Goal: Task Accomplishment & Management: Manage account settings

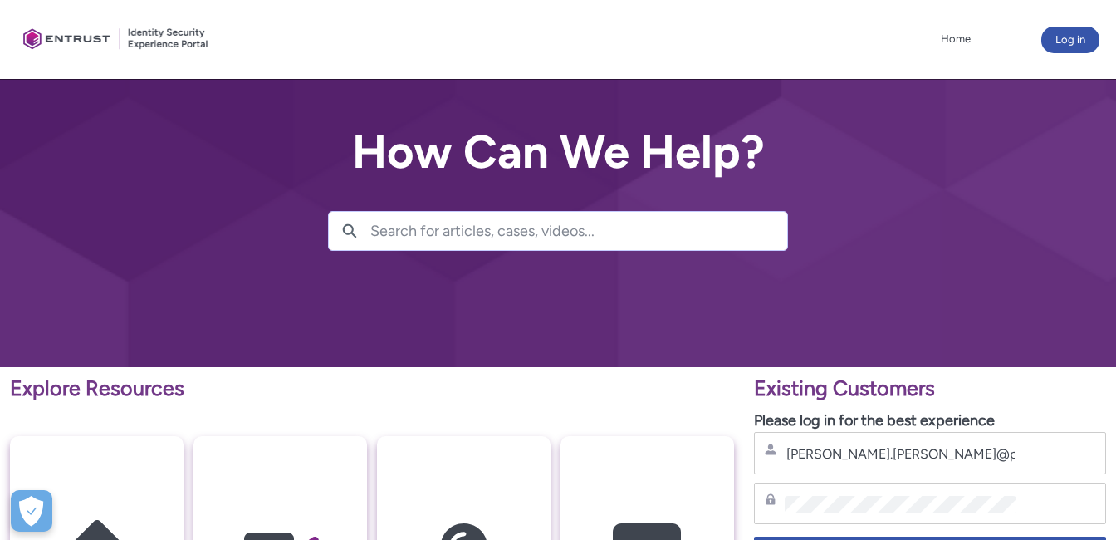
click at [765, 300] on div at bounding box center [558, 183] width 1116 height 367
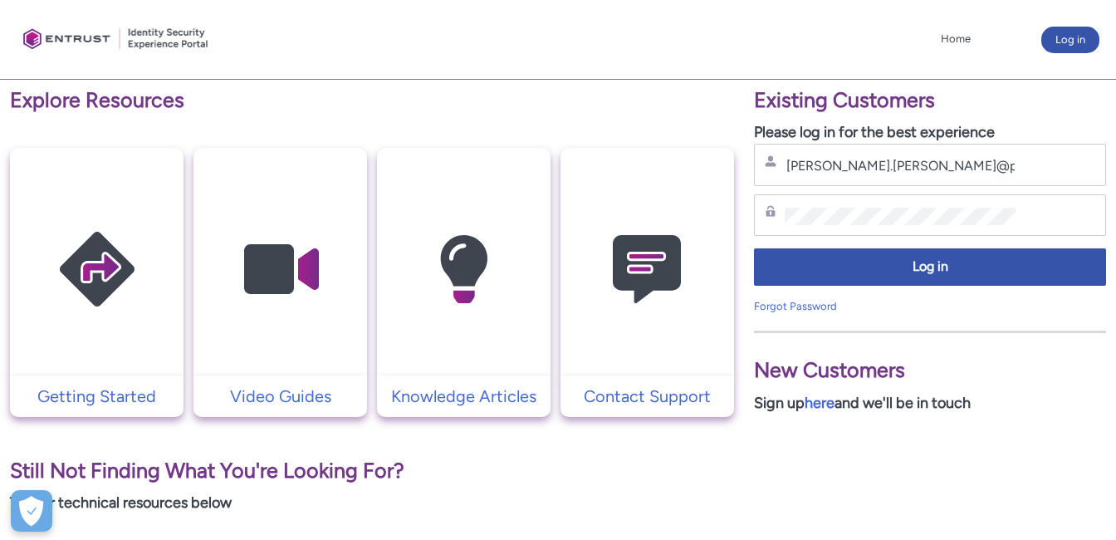
scroll to position [332, 0]
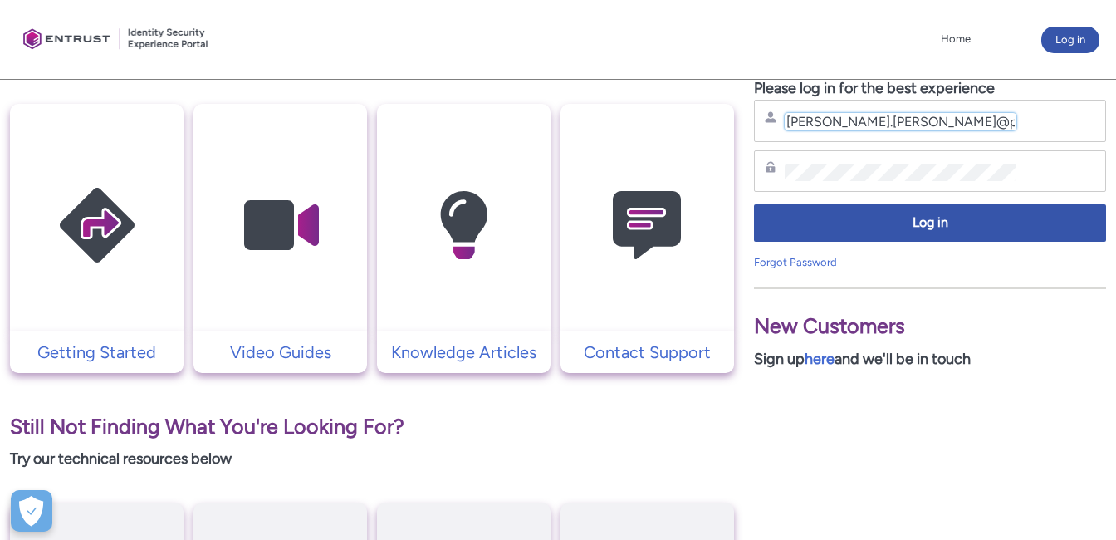
click at [977, 125] on input "[PERSON_NAME].[PERSON_NAME]@pearldata" at bounding box center [901, 121] width 232 height 17
type input "[PERSON_NAME][EMAIL_ADDRESS][PERSON_NAME][DOMAIN_NAME]"
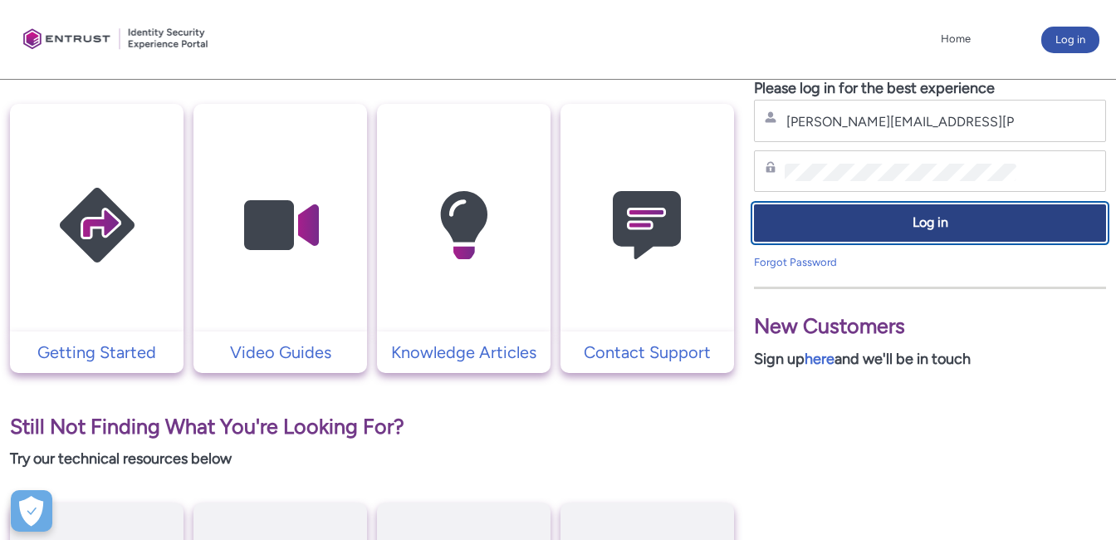
click at [816, 218] on span "Log in" at bounding box center [930, 222] width 331 height 19
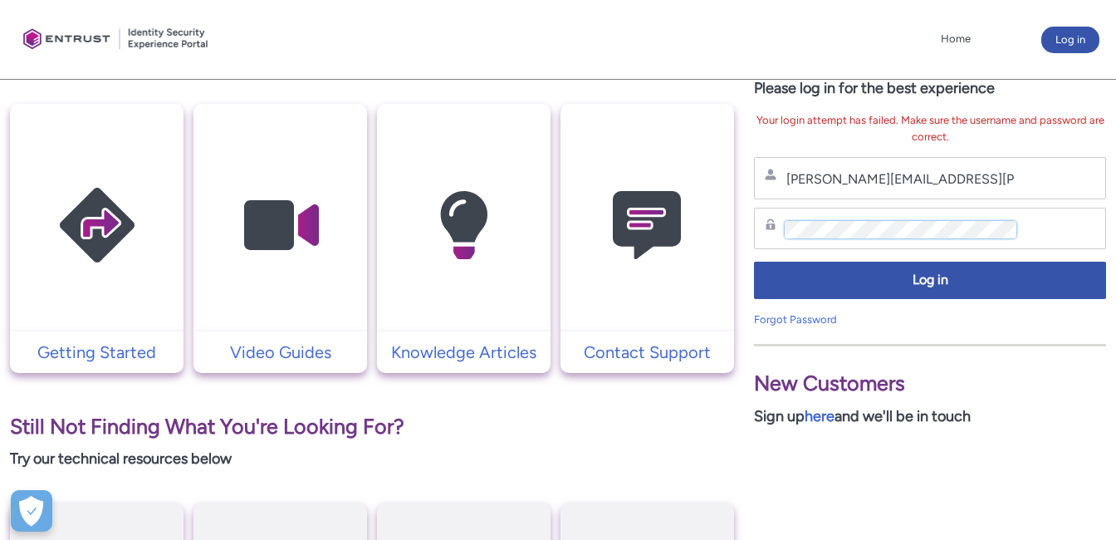
click at [747, 207] on div "Existing Customers Please log in for the best experience Your login attempt has…" at bounding box center [930, 403] width 372 height 737
click at [771, 226] on icon at bounding box center [771, 224] width 12 height 12
click at [779, 212] on div "Password" at bounding box center [930, 229] width 352 height 42
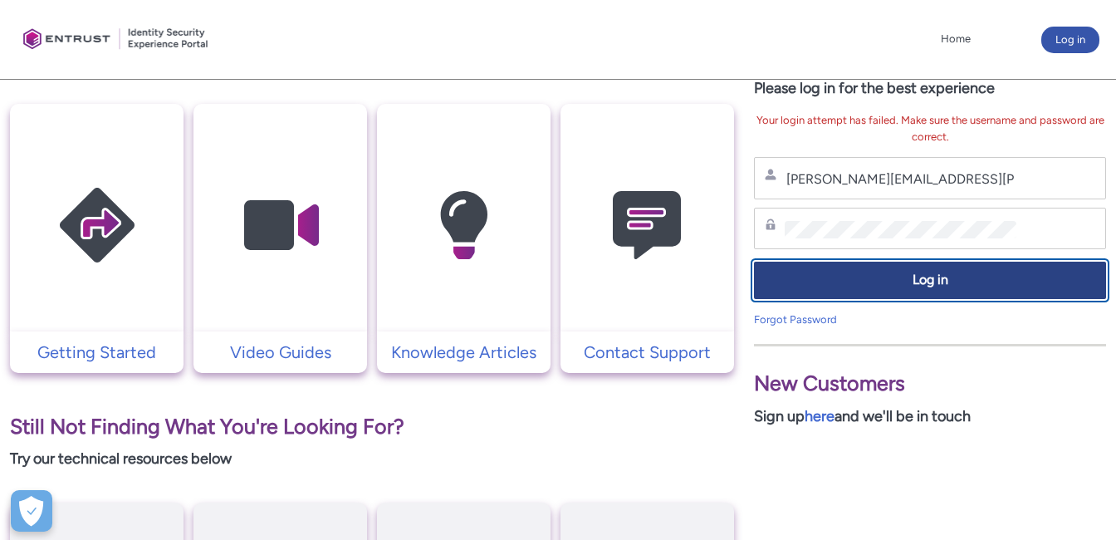
click at [899, 279] on span "Log in" at bounding box center [930, 280] width 331 height 19
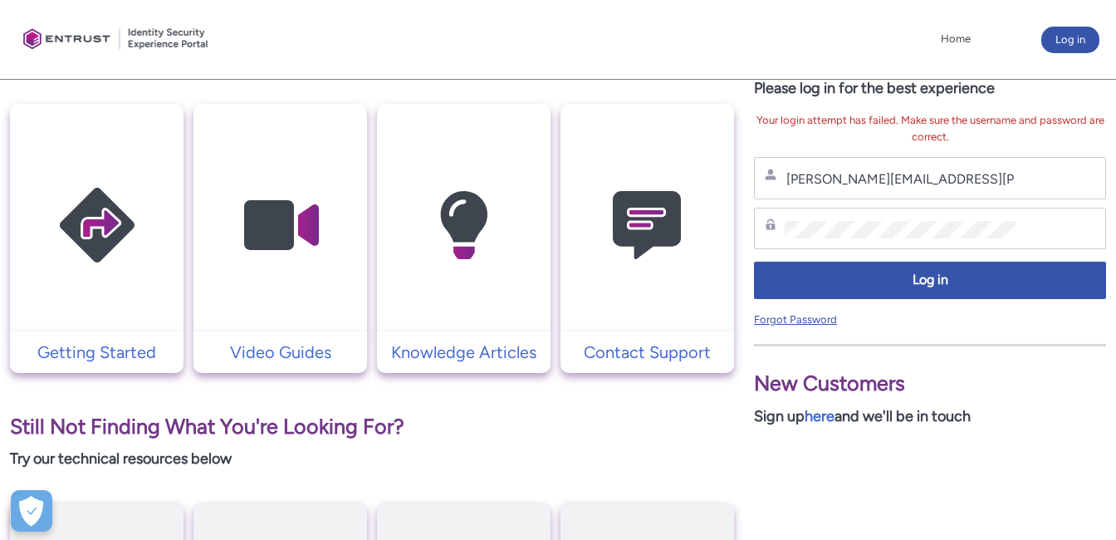
click at [800, 313] on link "Forgot Password" at bounding box center [795, 319] width 83 height 12
